Goal: Information Seeking & Learning: Find specific fact

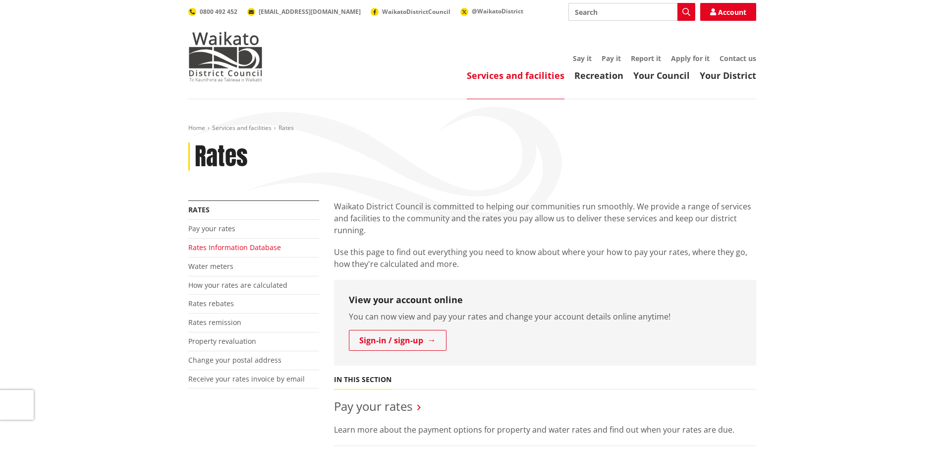
click at [218, 251] on link "Rates Information Database" at bounding box center [234, 246] width 93 height 9
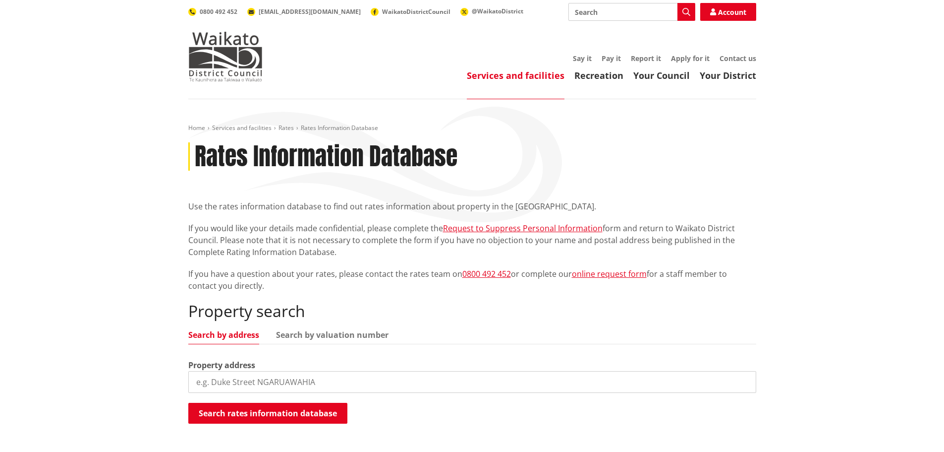
click at [279, 380] on input "search" at bounding box center [472, 382] width 568 height 22
type input "10 glenkirk"
click at [256, 412] on button "Search rates information database" at bounding box center [267, 413] width 159 height 21
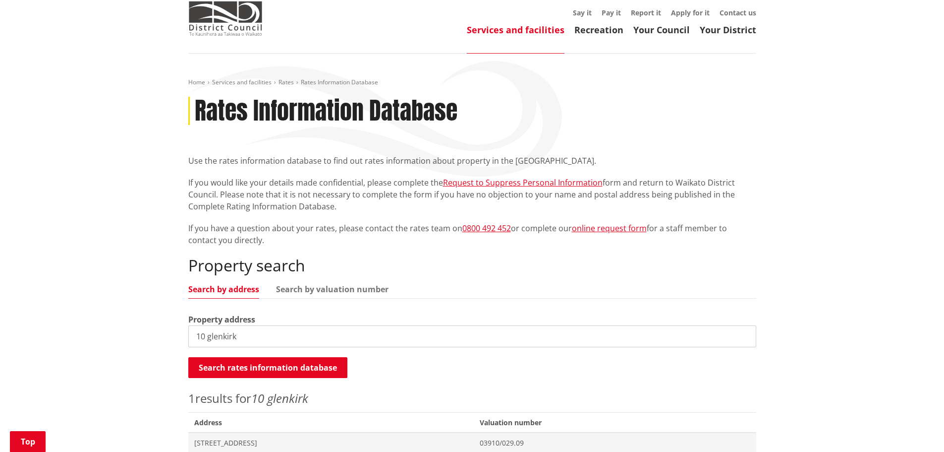
scroll to position [149, 0]
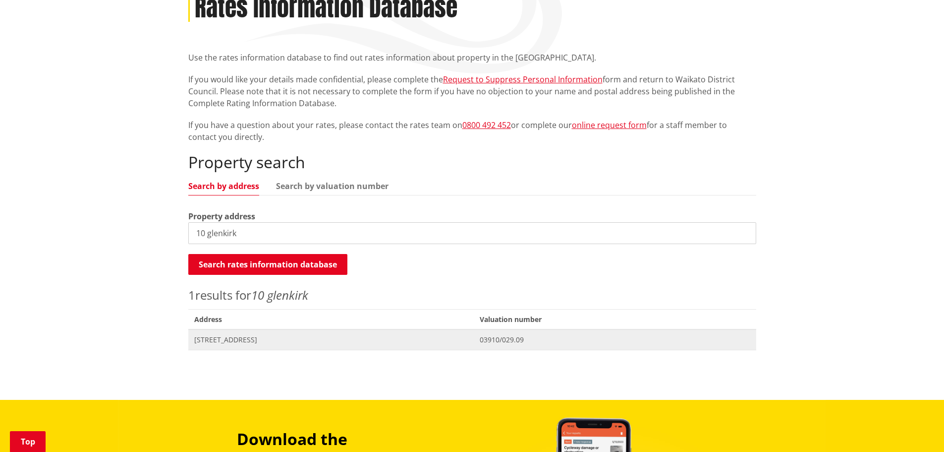
click at [228, 338] on span "[STREET_ADDRESS]" at bounding box center [331, 340] width 274 height 10
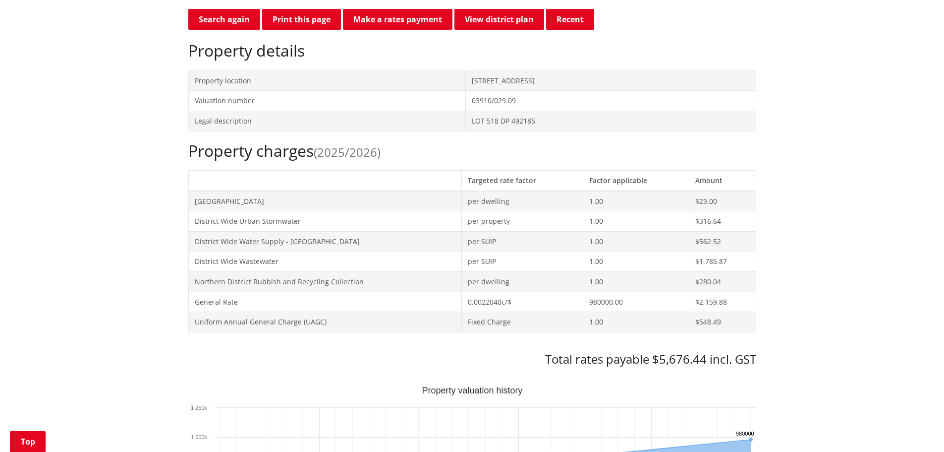
scroll to position [297, 0]
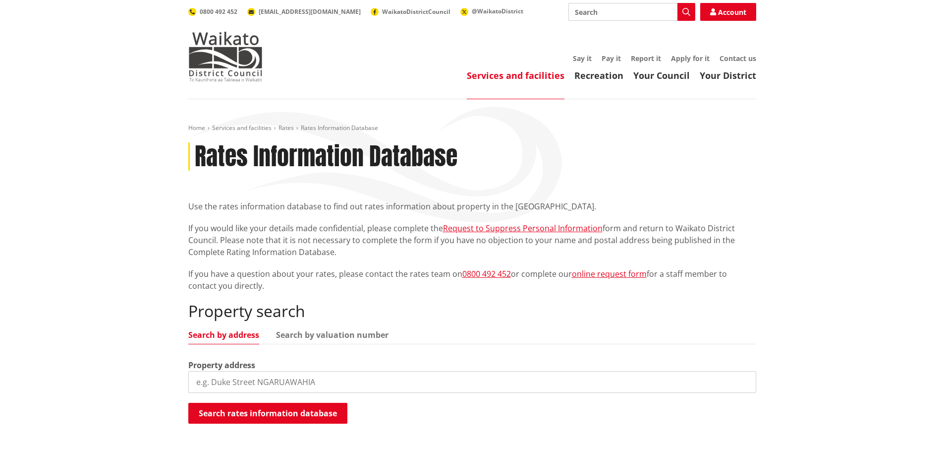
scroll to position [149, 0]
